Goal: Navigation & Orientation: Find specific page/section

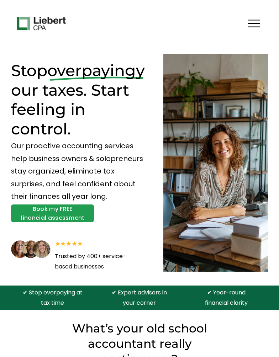
click at [249, 23] on div at bounding box center [254, 23] width 12 height 1
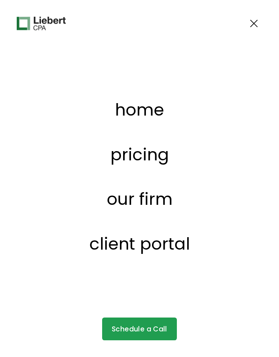
click at [163, 245] on link "client portal" at bounding box center [139, 244] width 101 height 17
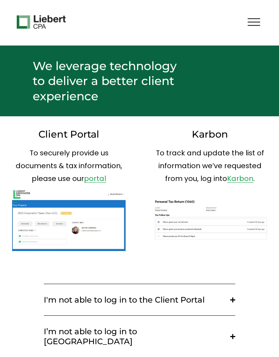
scroll to position [2, 0]
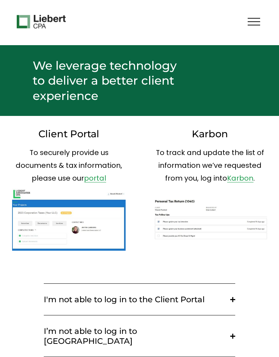
click at [94, 223] on div at bounding box center [69, 220] width 114 height 62
click at [92, 177] on link "portal" at bounding box center [95, 178] width 22 height 10
